Goal: Information Seeking & Learning: Understand process/instructions

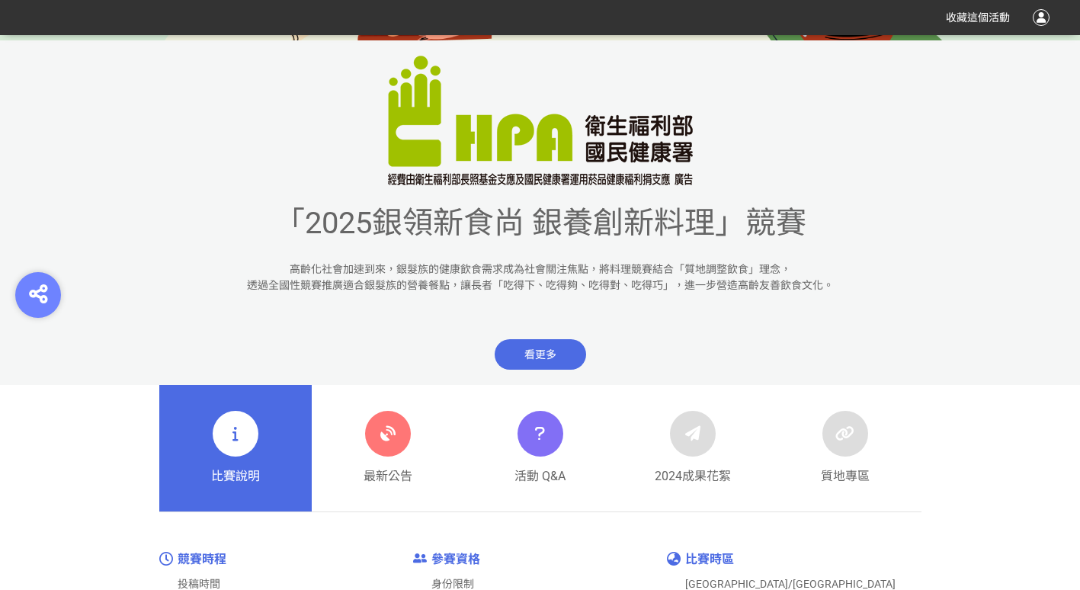
scroll to position [457, 0]
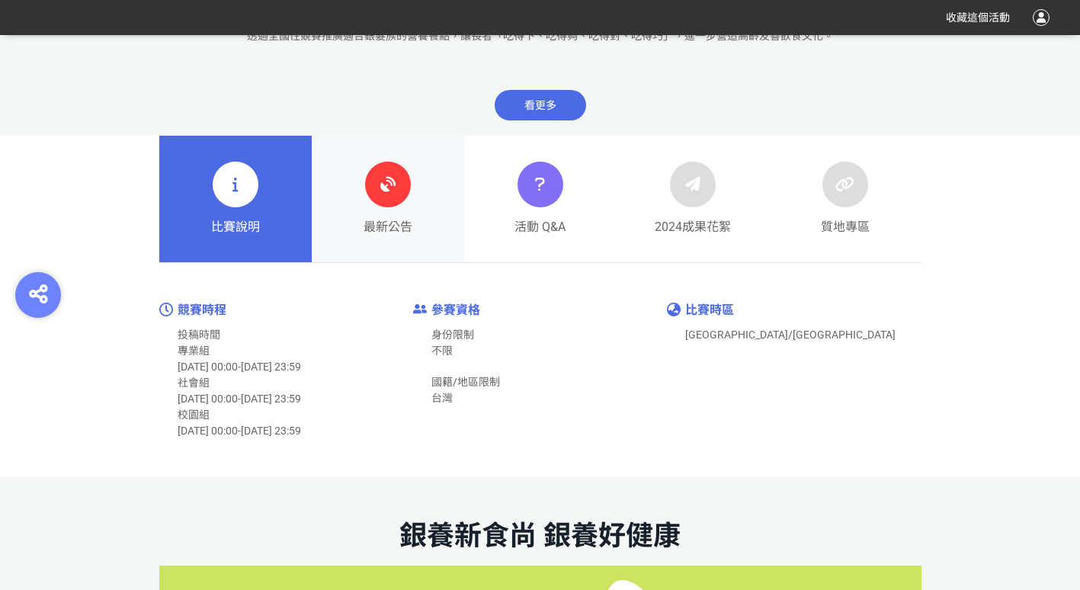
click at [390, 178] on icon at bounding box center [387, 184] width 27 height 27
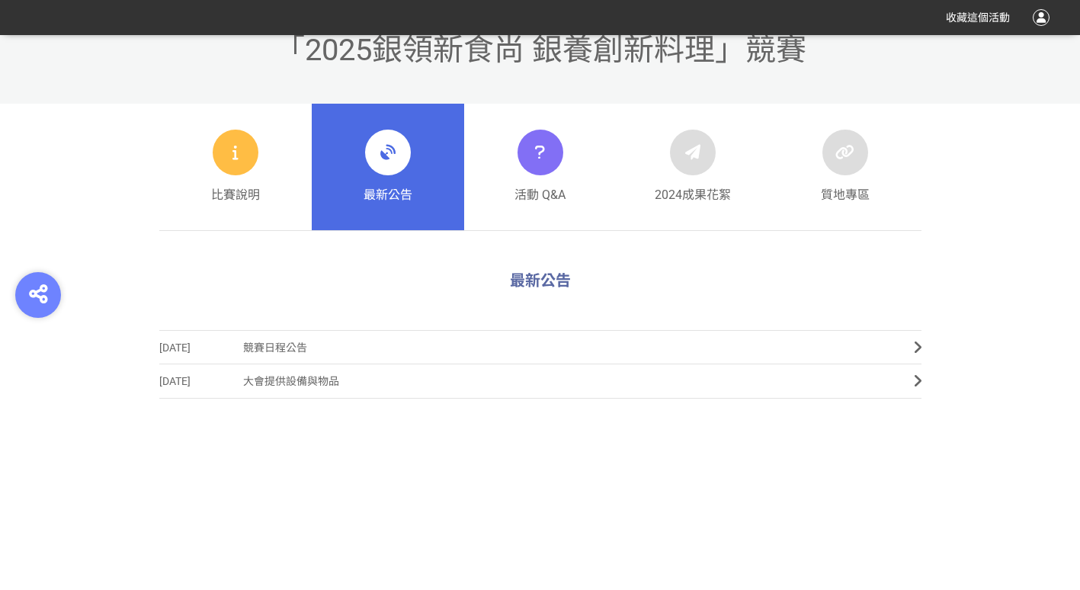
scroll to position [234, 0]
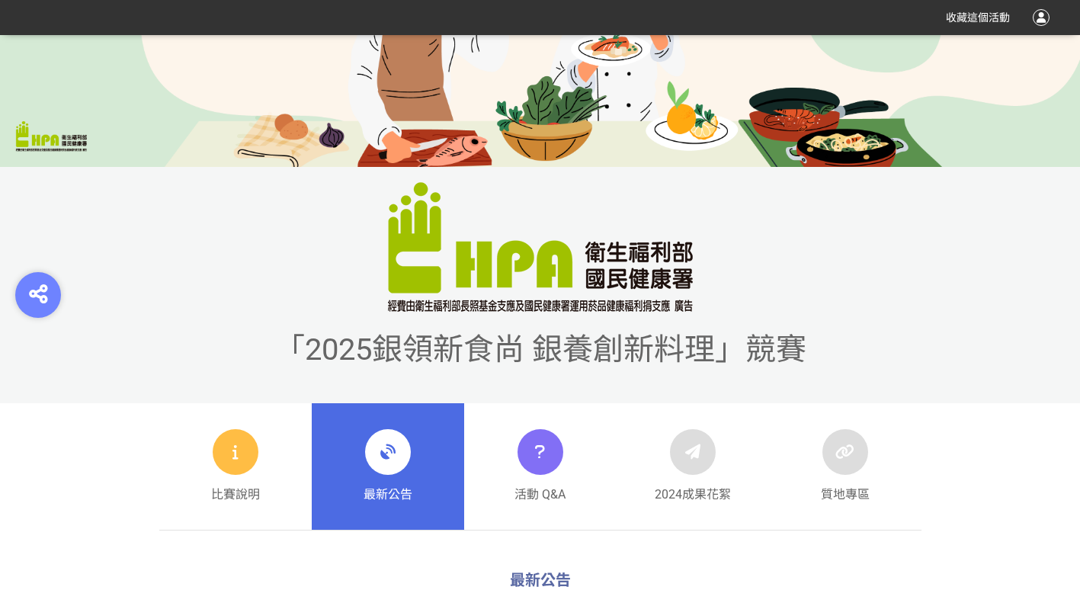
click at [329, 345] on span "「2025銀領新食尚 銀養創新料理」競賽" at bounding box center [540, 350] width 532 height 36
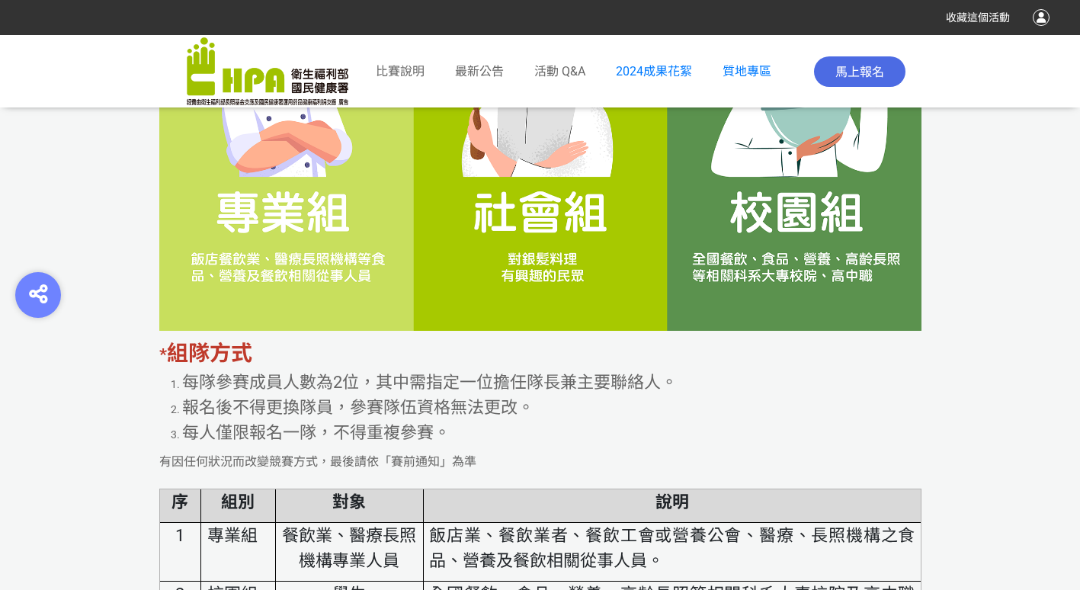
scroll to position [2745, 0]
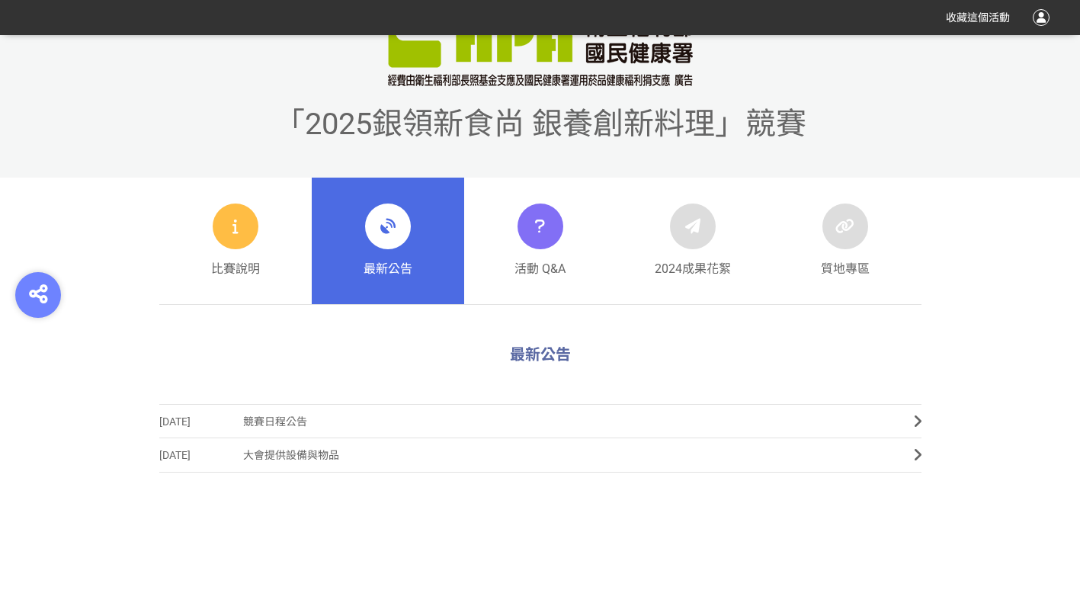
scroll to position [463, 0]
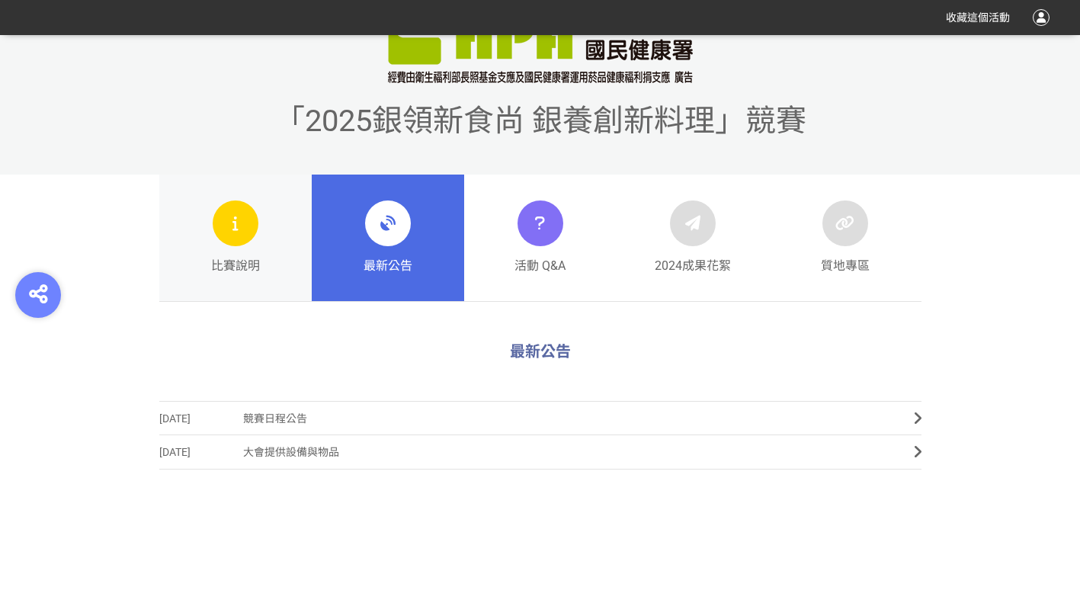
click at [223, 235] on div at bounding box center [236, 224] width 46 height 46
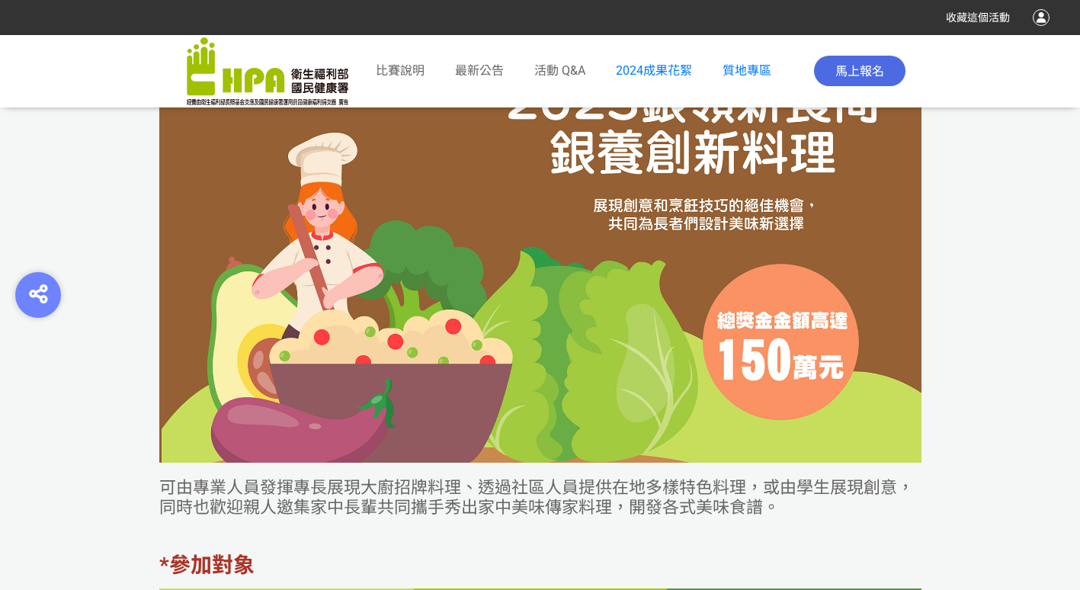
scroll to position [1982, 0]
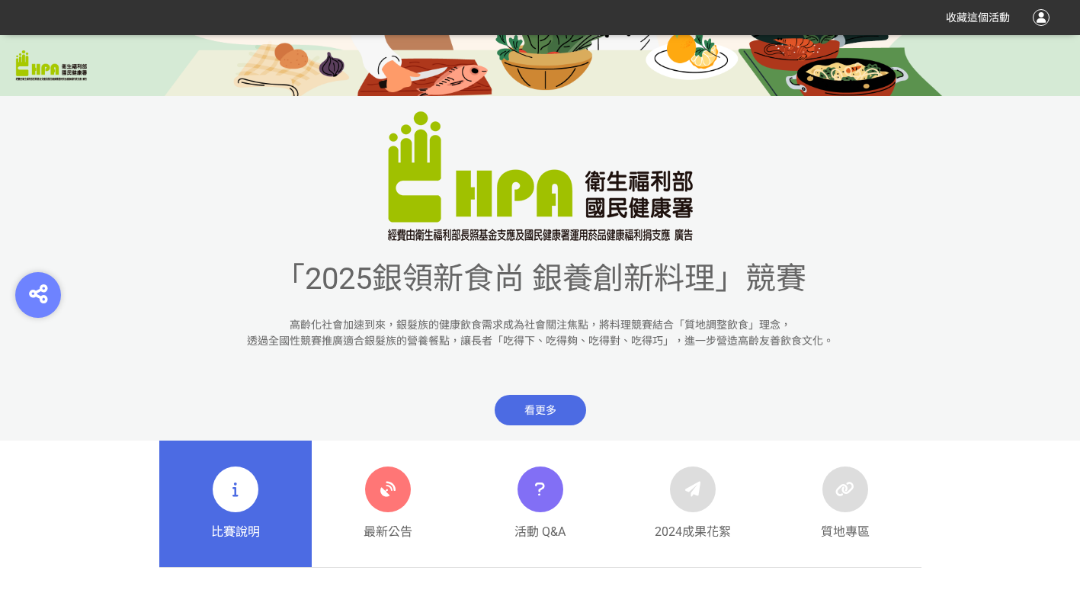
scroll to position [686, 0]
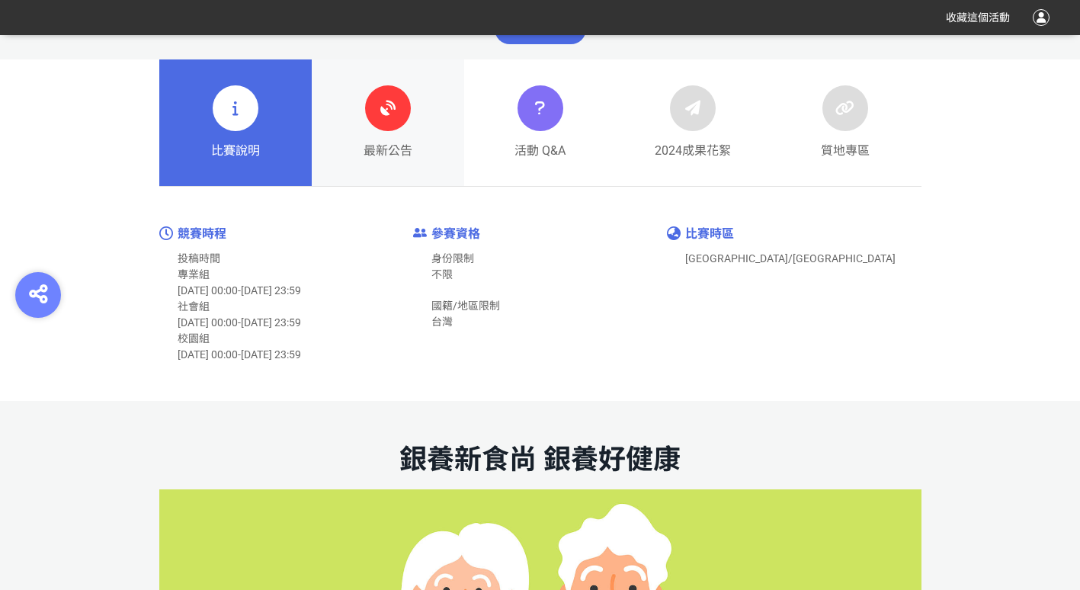
click at [402, 90] on div at bounding box center [388, 108] width 46 height 46
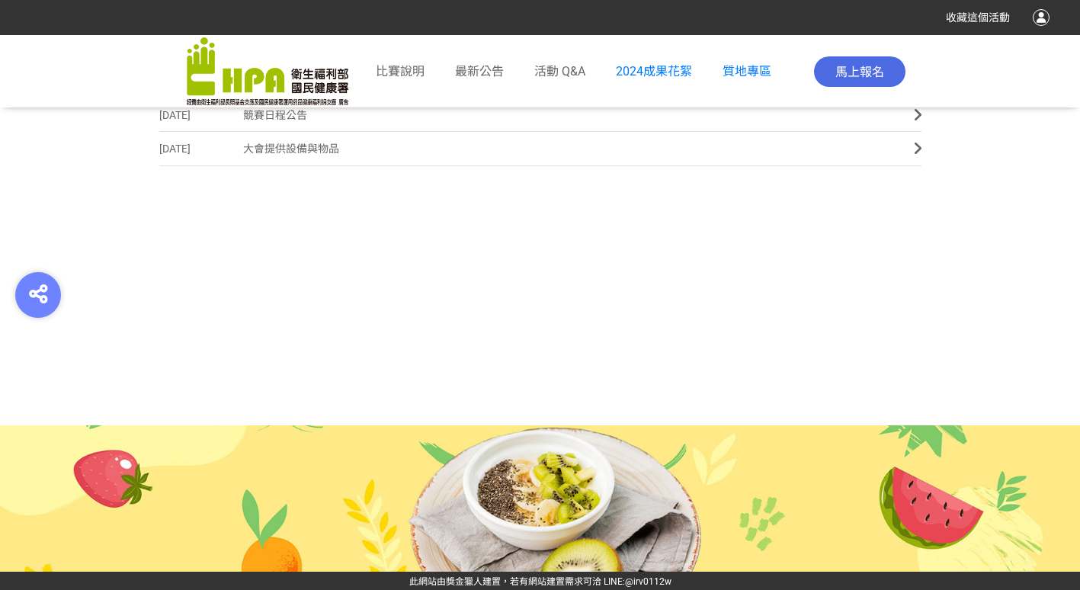
scroll to position [768, 0]
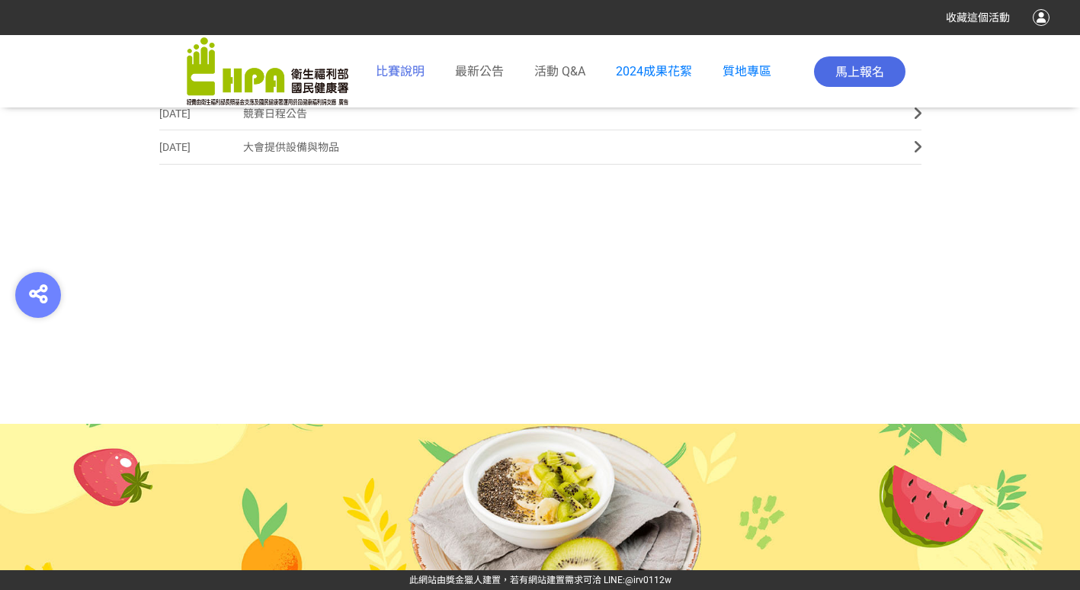
click at [400, 75] on span "比賽說明" at bounding box center [400, 71] width 49 height 14
